Goal: Find specific page/section: Find specific page/section

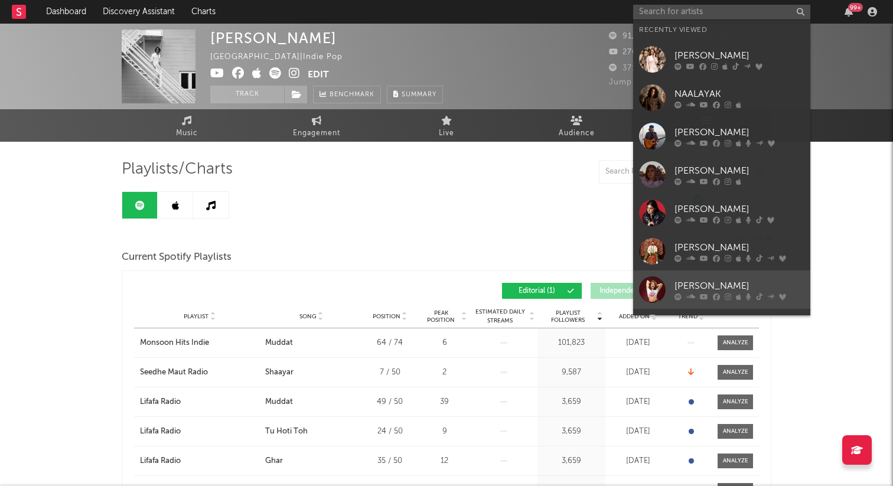
click at [703, 288] on div "[PERSON_NAME]" at bounding box center [740, 286] width 130 height 14
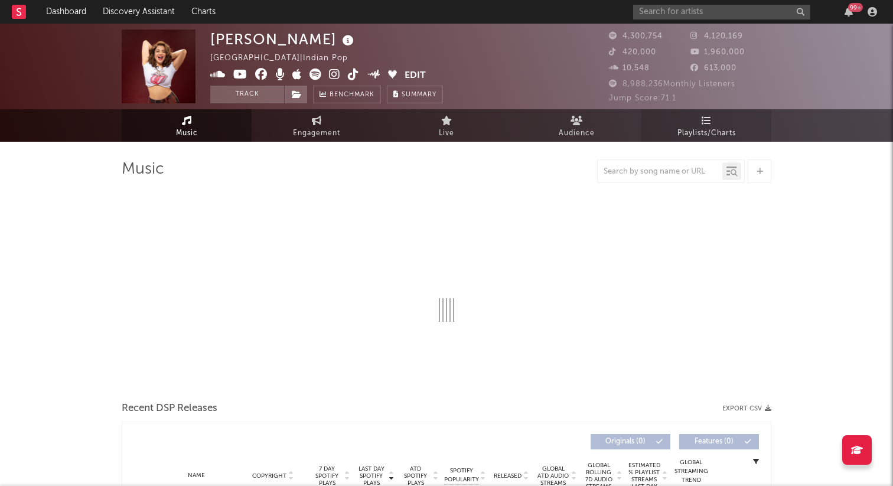
click at [696, 130] on span "Playlists/Charts" at bounding box center [707, 133] width 58 height 14
